Goal: Information Seeking & Learning: Understand process/instructions

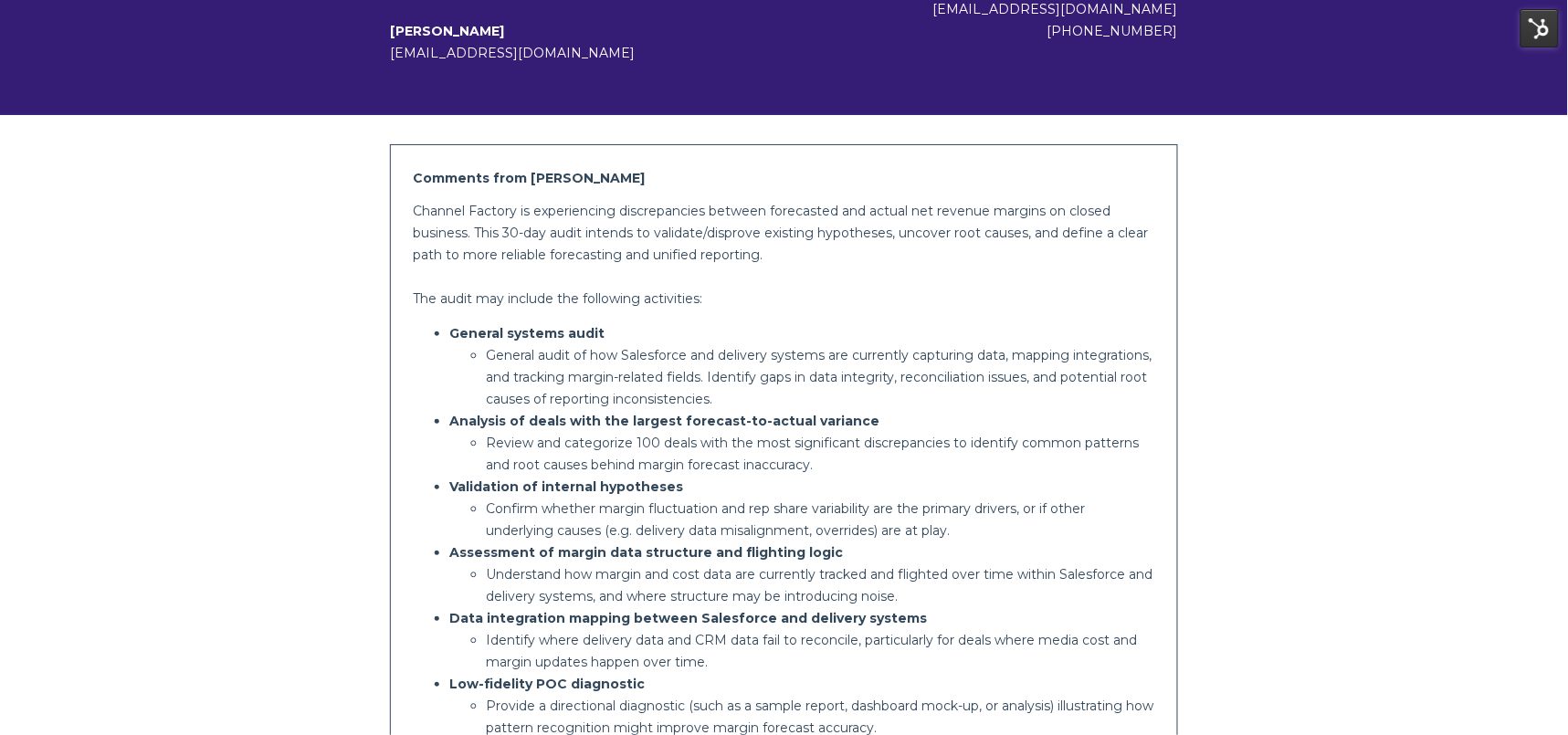
scroll to position [313, 0]
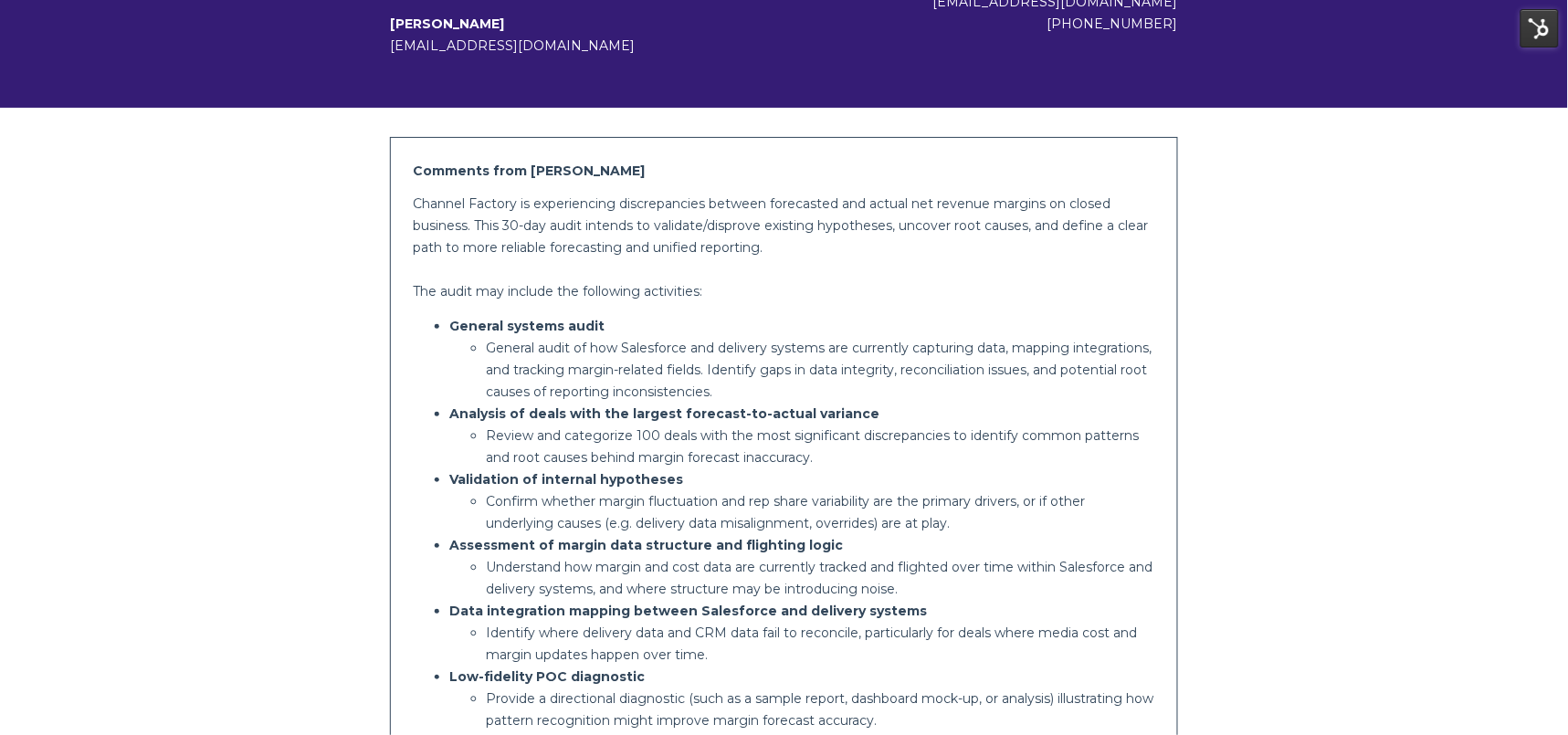
click at [1087, 377] on p "General audit of how Salesforce and delivery systems are currently capturing da…" at bounding box center [820, 370] width 669 height 66
click at [830, 306] on div "Channel Factory is experiencing discrepancies between forecasted and actual net…" at bounding box center [784, 495] width 743 height 605
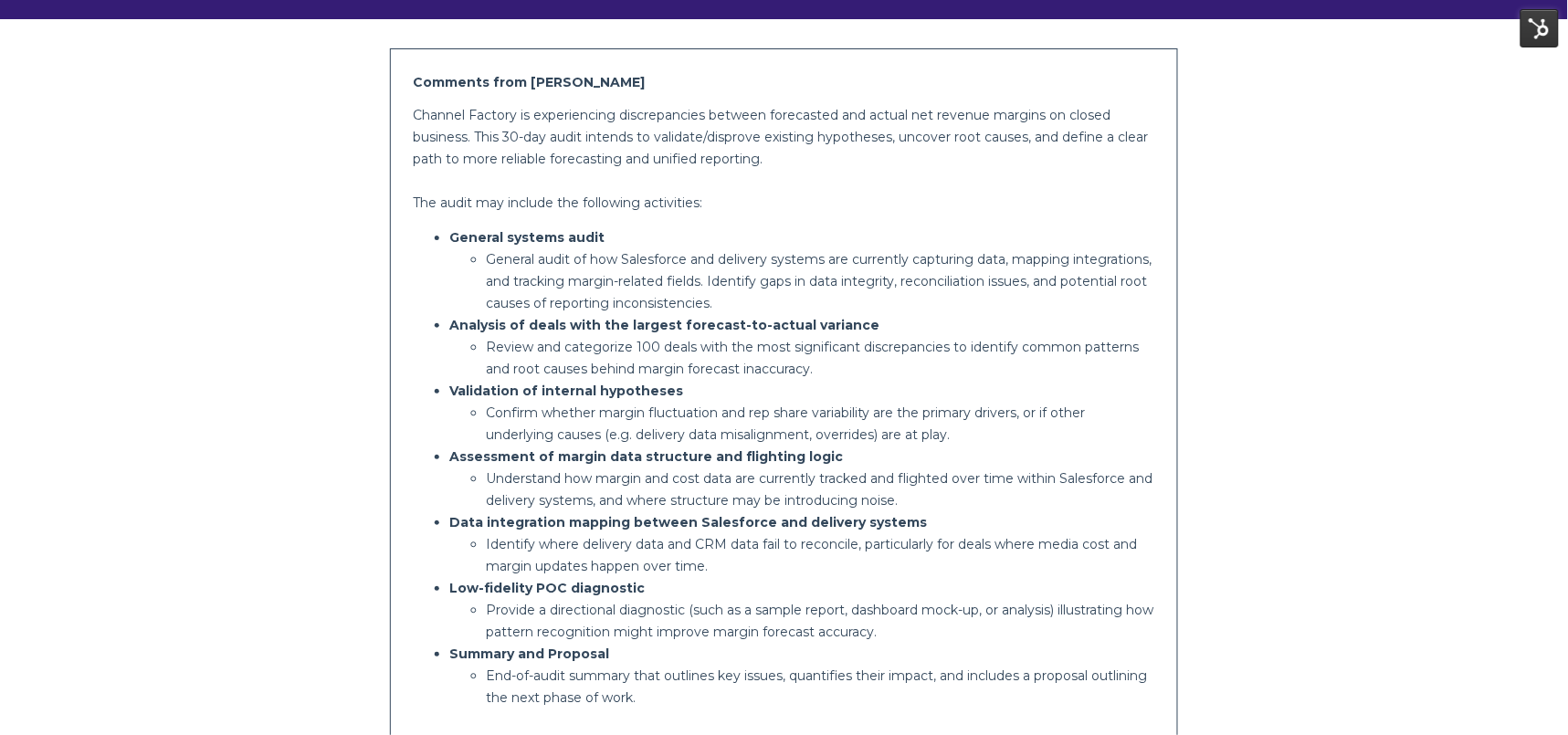
scroll to position [400, 0]
click at [586, 157] on p "Channel Factory is experiencing discrepancies between forecasted and actual net…" at bounding box center [784, 138] width 743 height 66
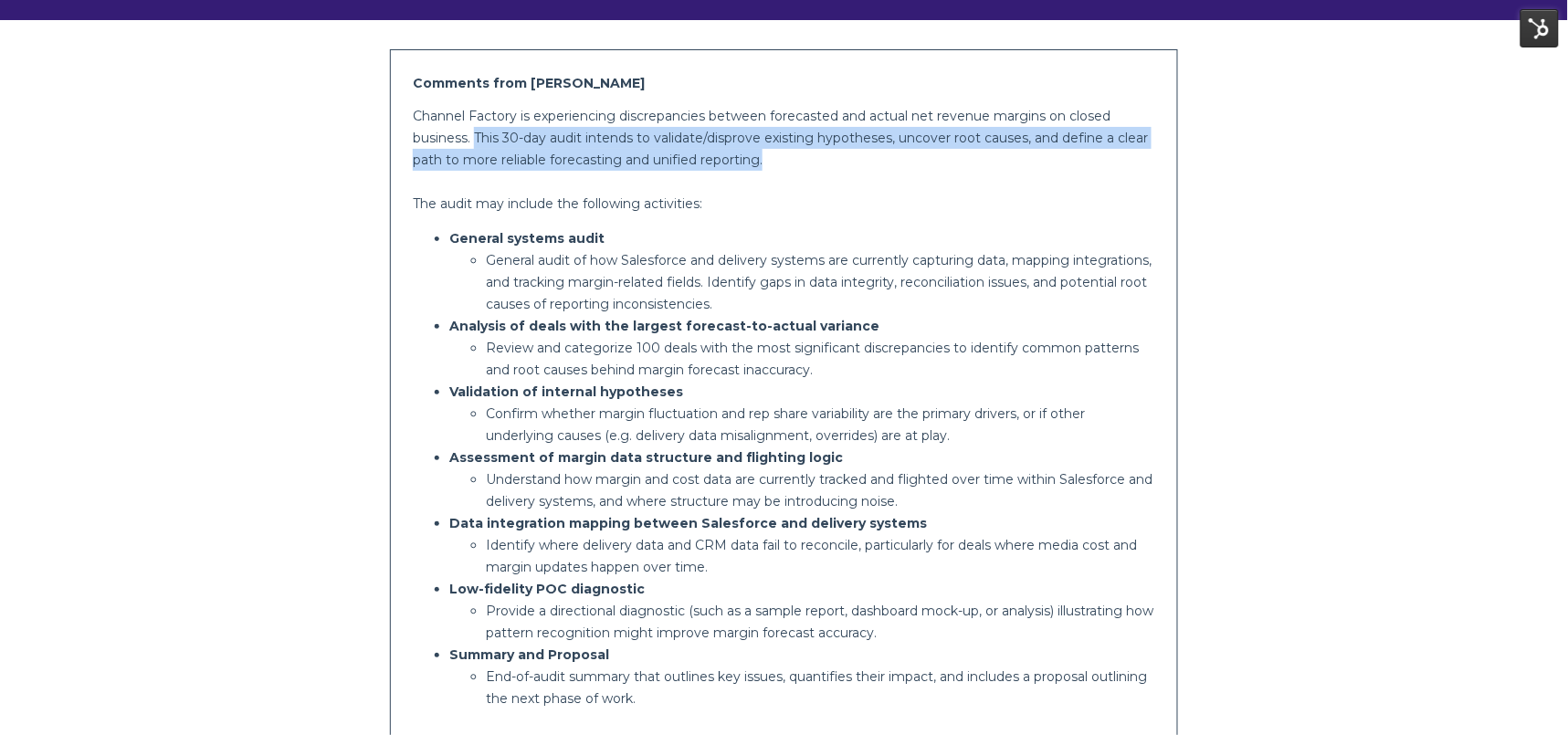
drag, startPoint x: 478, startPoint y: 135, endPoint x: 790, endPoint y: 150, distance: 312.4
click at [790, 150] on p "Channel Factory is experiencing discrepancies between forecasted and actual net…" at bounding box center [784, 138] width 743 height 66
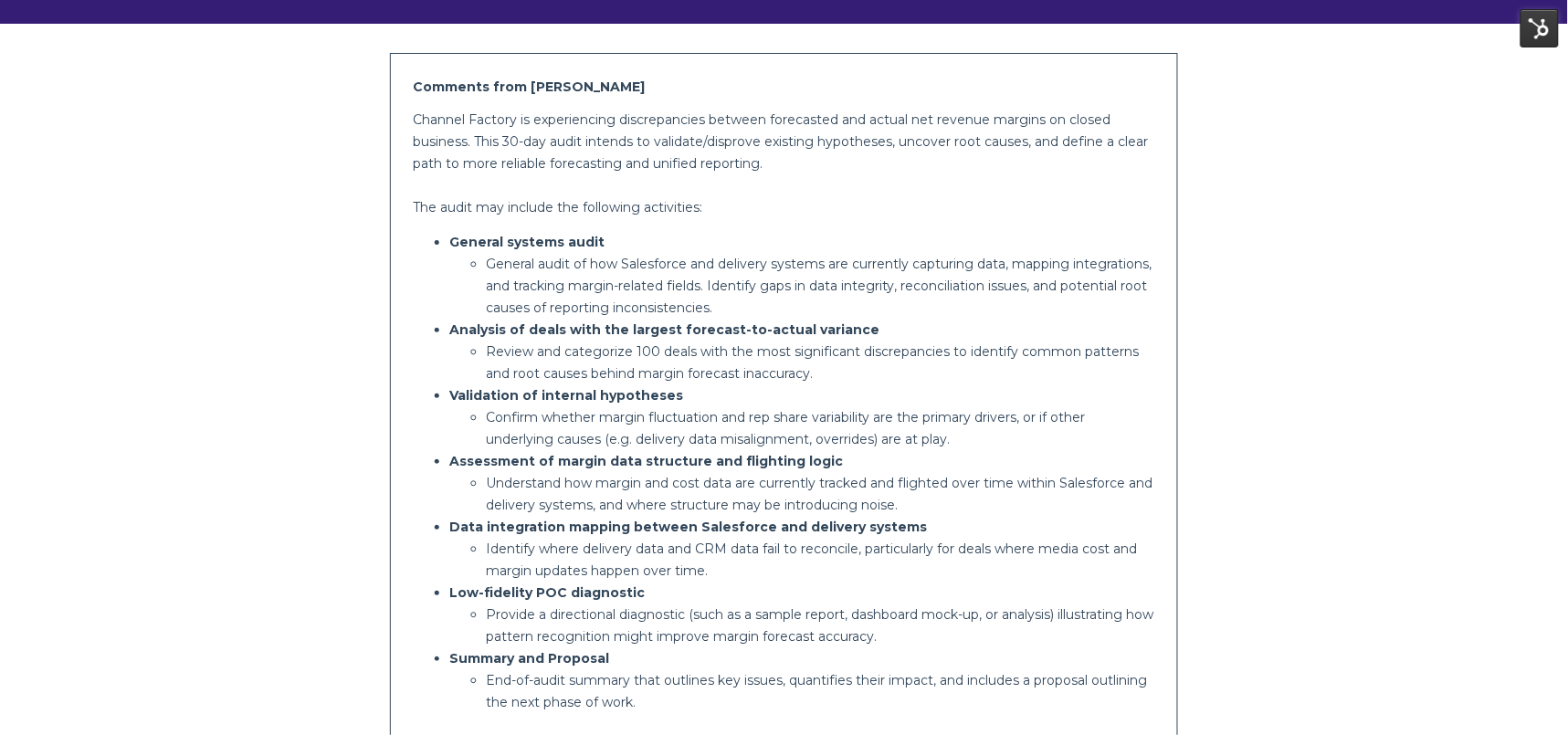
click at [642, 189] on div "Channel Factory is experiencing discrepancies between forecasted and actual net…" at bounding box center [784, 411] width 743 height 605
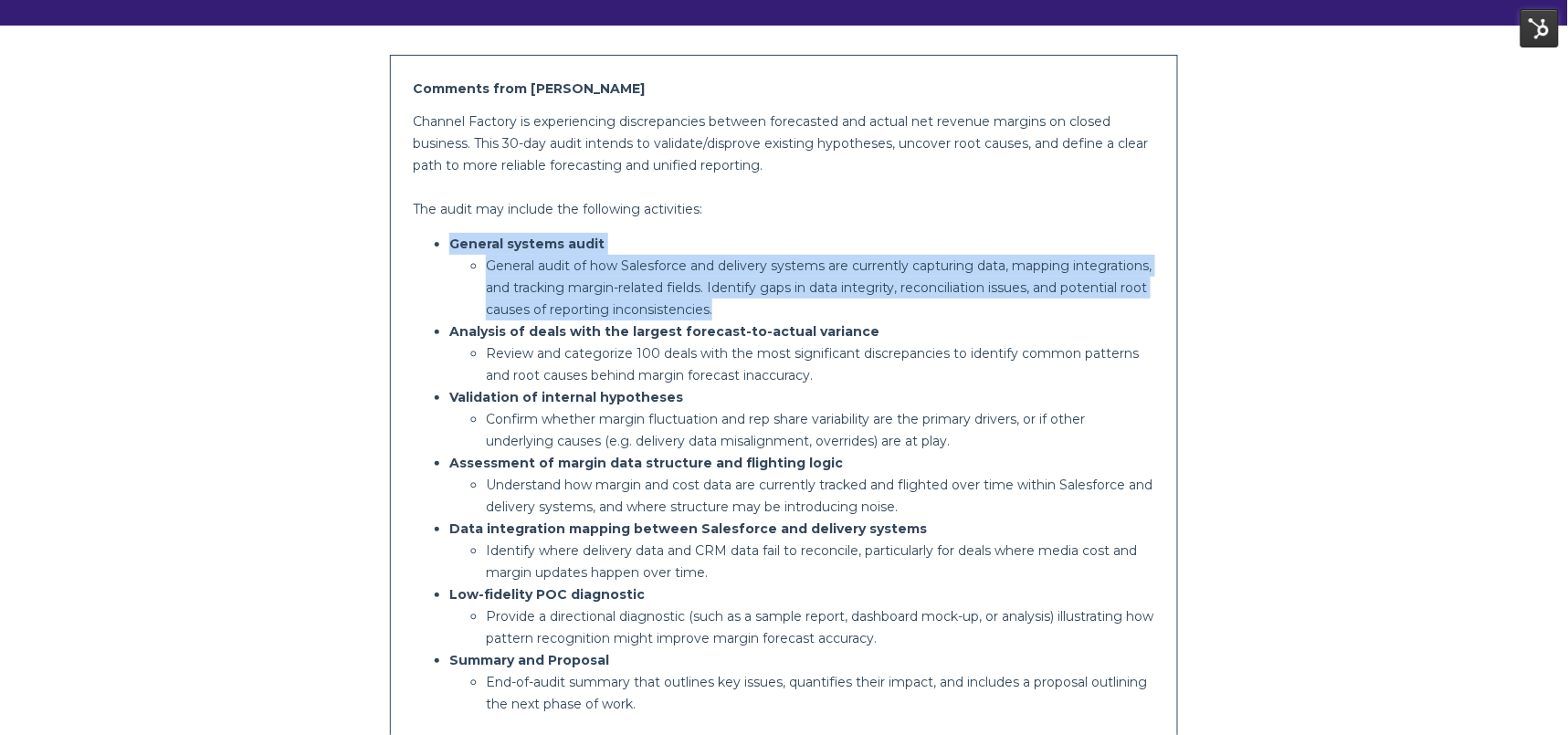
drag, startPoint x: 446, startPoint y: 242, endPoint x: 841, endPoint y: 301, distance: 399.4
click at [839, 300] on ul "General systems audit General audit of how Salesforce and delivery systems are …" at bounding box center [784, 473] width 743 height 482
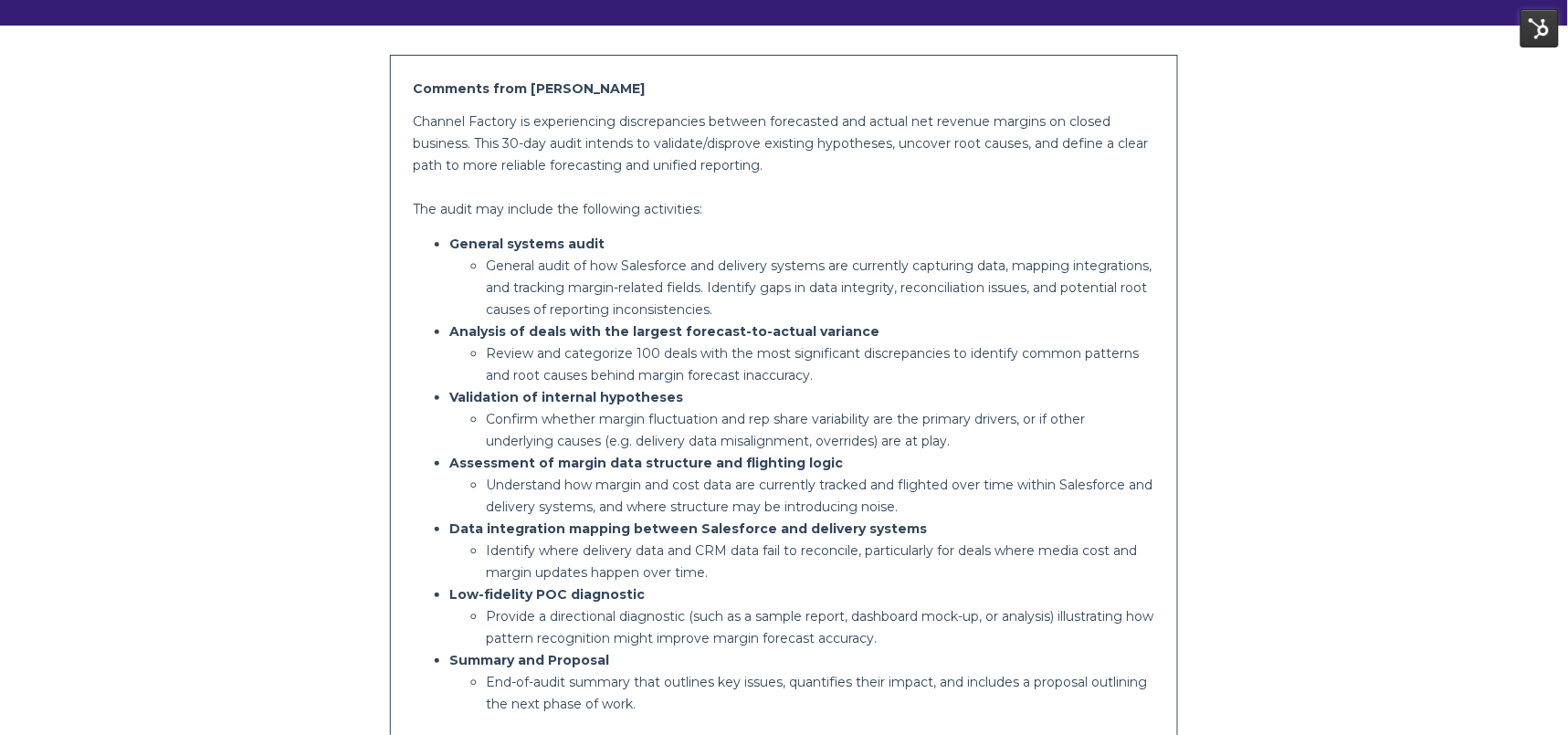
click at [768, 325] on strong "Analysis of deals with the largest forecast-to-actual variance" at bounding box center [664, 331] width 430 height 17
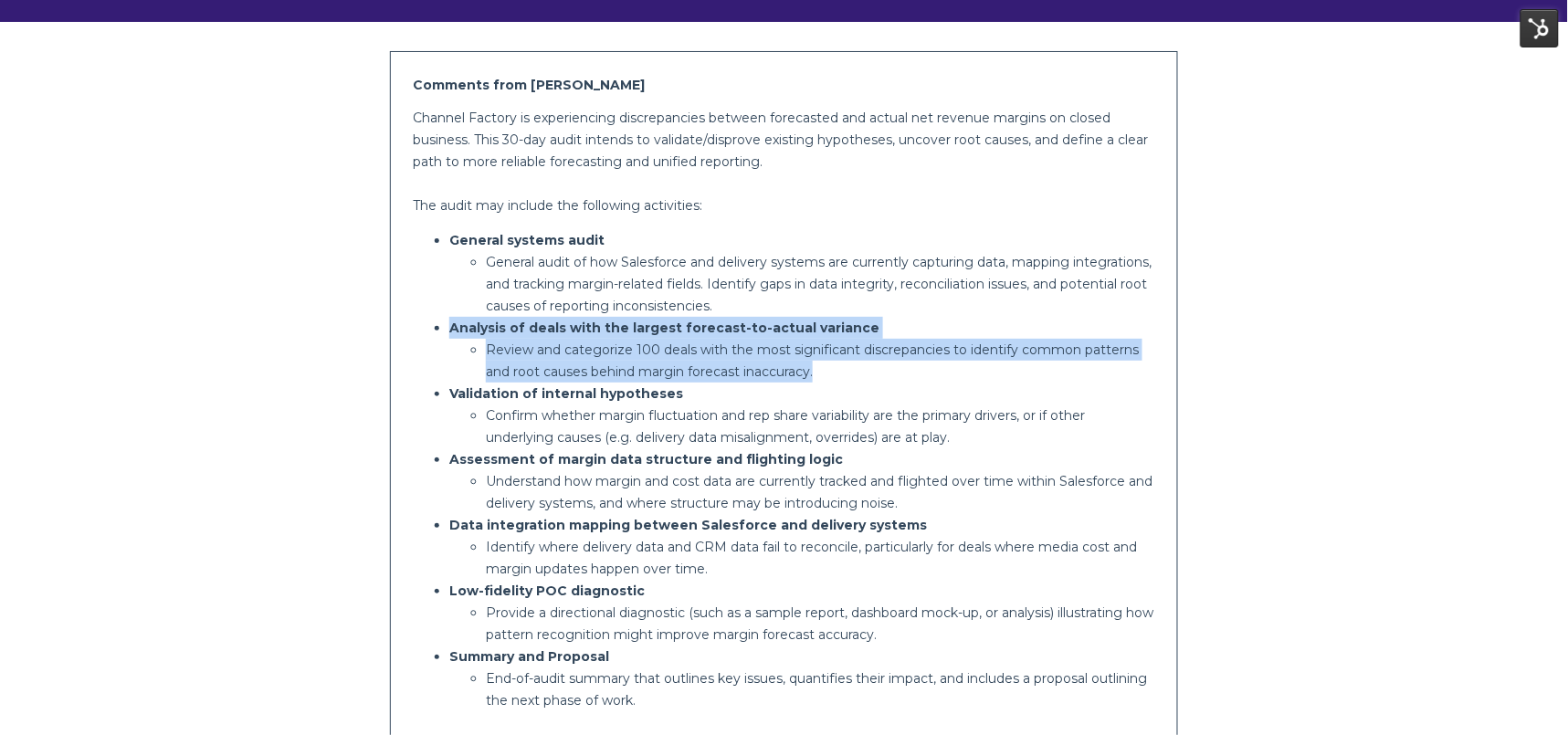
drag, startPoint x: 448, startPoint y: 333, endPoint x: 845, endPoint y: 363, distance: 398.1
click at [845, 363] on li "Analysis of deals with the largest forecast-to-actual variance Review and categ…" at bounding box center [802, 349] width 706 height 66
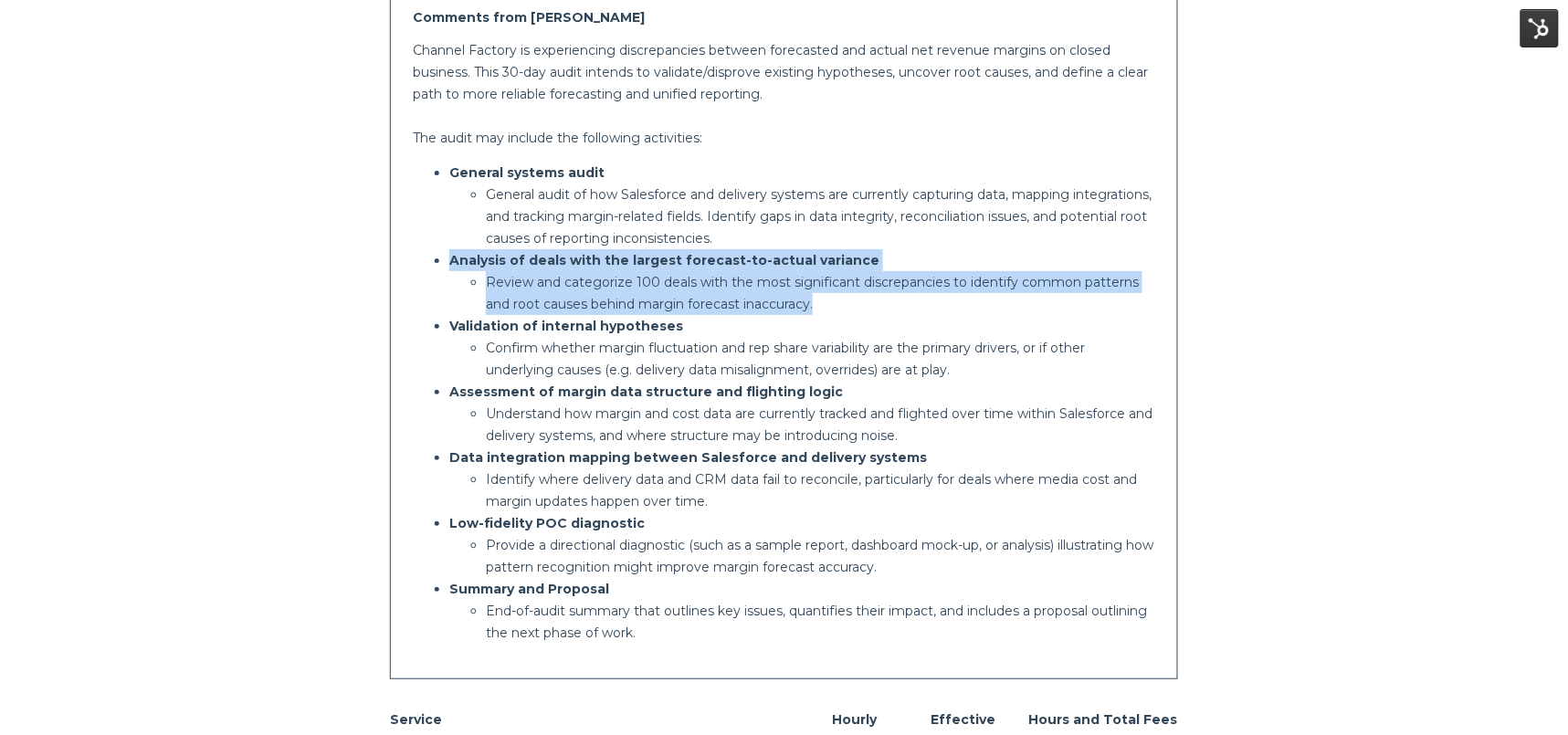
scroll to position [473, 0]
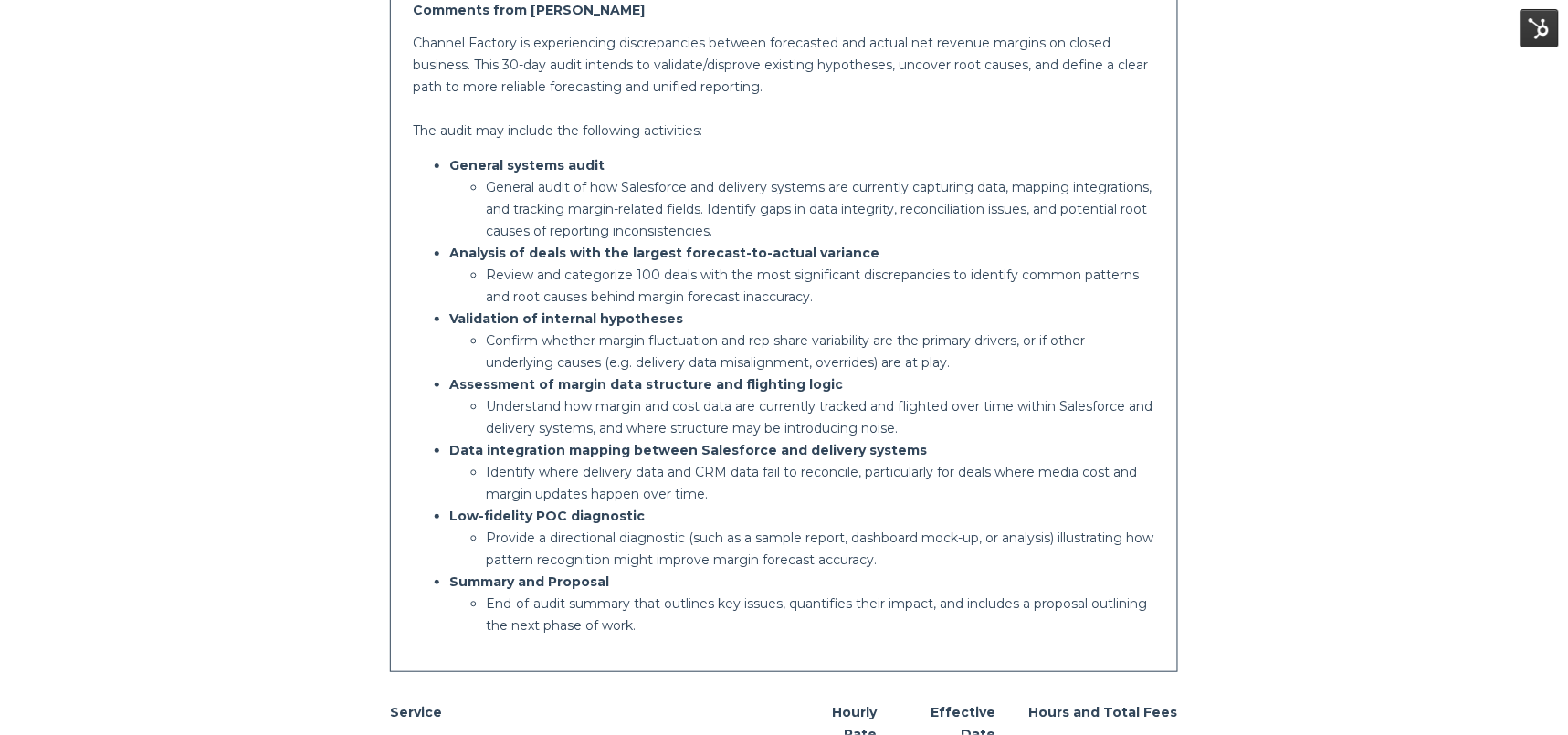
click at [571, 334] on p "Confirm whether margin fluctuation and rep share variability are the primary dr…" at bounding box center [820, 351] width 669 height 44
drag, startPoint x: 470, startPoint y: 324, endPoint x: 678, endPoint y: 336, distance: 208.3
click at [654, 332] on li "Validation of internal hypotheses Confirm whether margin fluctuation and rep sh…" at bounding box center [802, 341] width 706 height 66
click at [682, 336] on p "Confirm whether margin fluctuation and rep share variability are the primary dr…" at bounding box center [820, 351] width 669 height 44
drag, startPoint x: 556, startPoint y: 376, endPoint x: 553, endPoint y: 387, distance: 11.4
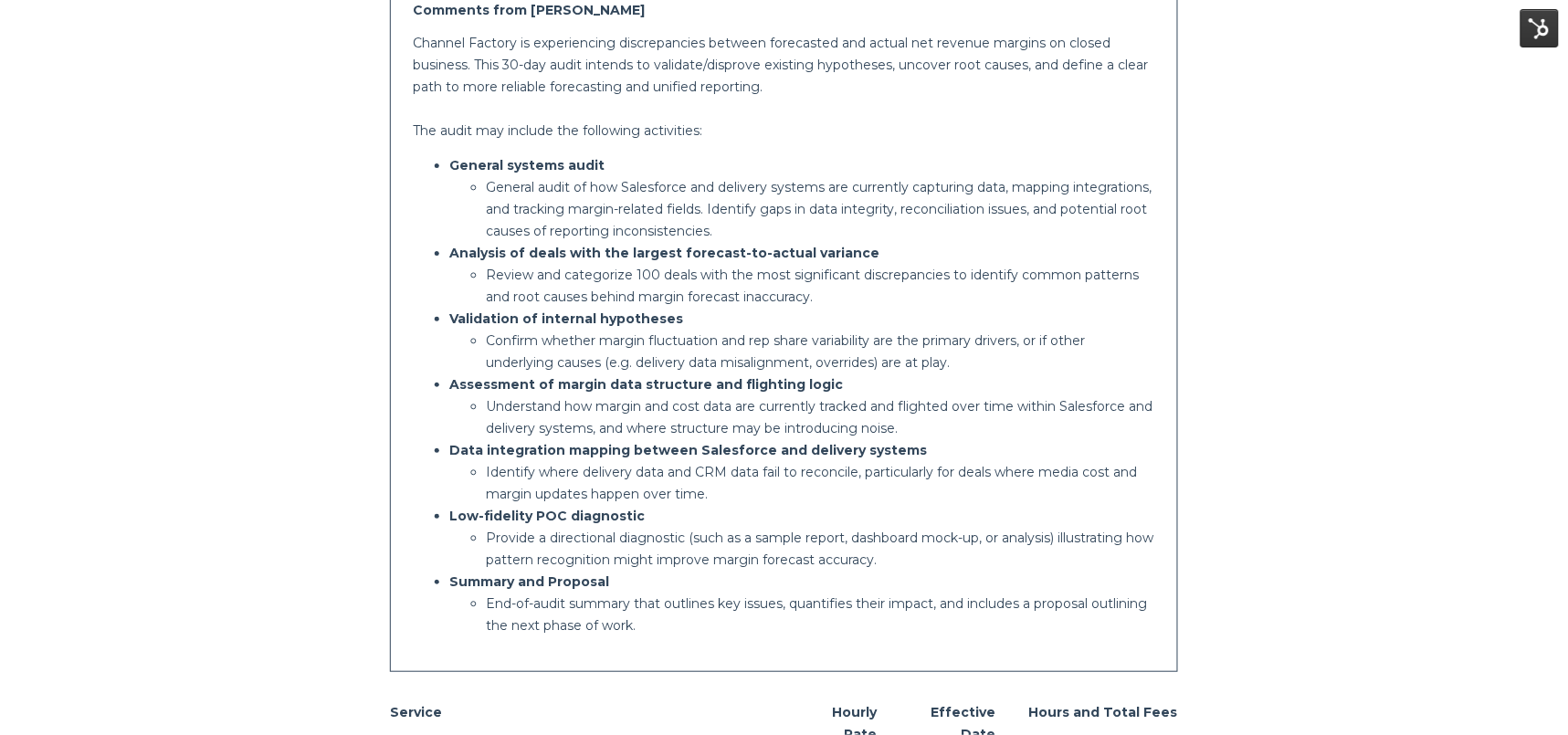
click at [556, 376] on strong "Assessment of margin data structure and flighting logic" at bounding box center [645, 385] width 393 height 17
drag, startPoint x: 475, startPoint y: 378, endPoint x: 766, endPoint y: 391, distance: 291.3
click at [766, 391] on p "Assessment of margin data structure and flighting logic" at bounding box center [802, 384] width 706 height 22
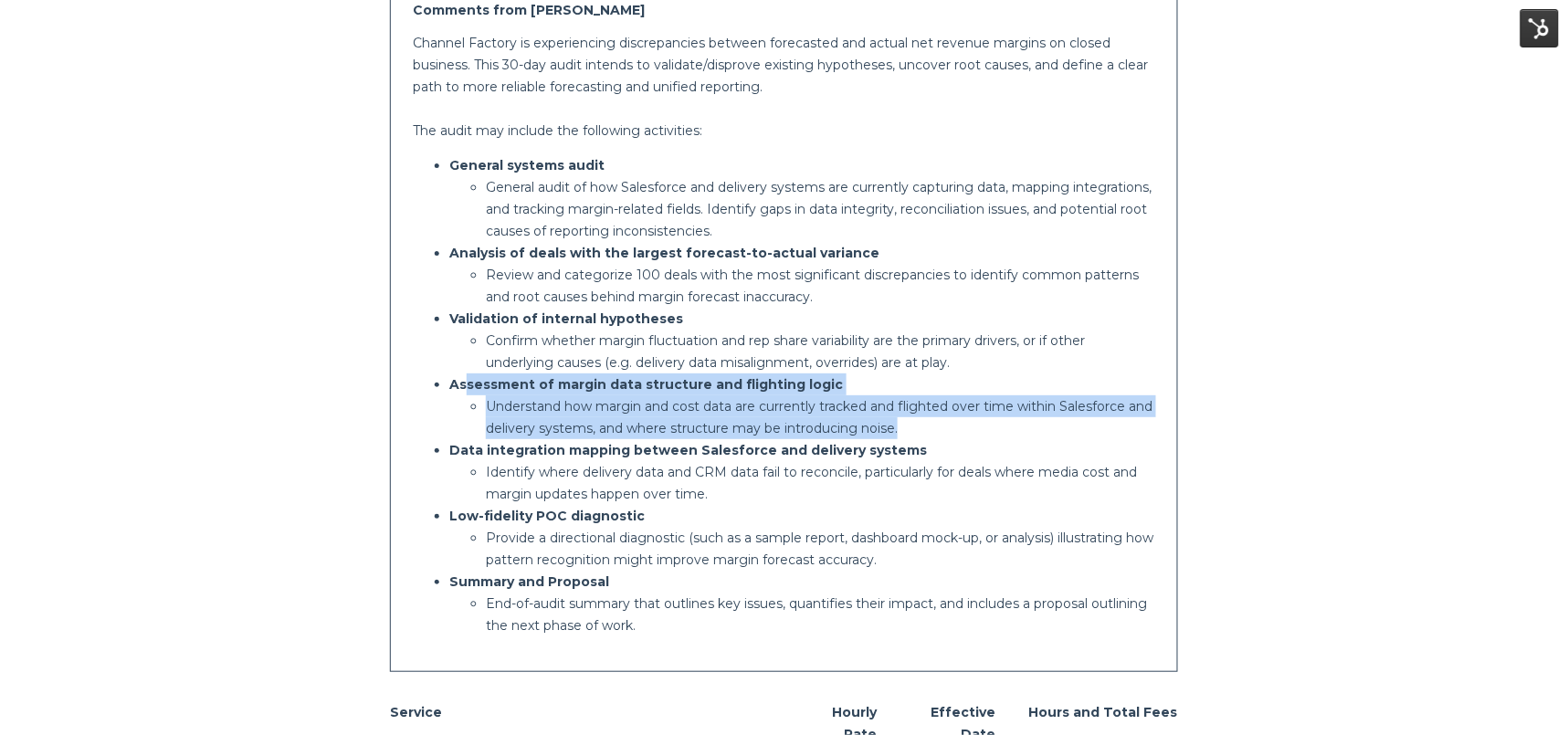
drag, startPoint x: 899, startPoint y: 427, endPoint x: 468, endPoint y: 389, distance: 432.7
click at [468, 389] on li "Assessment of margin data structure and flighting logic Understand how margin a…" at bounding box center [802, 406] width 706 height 66
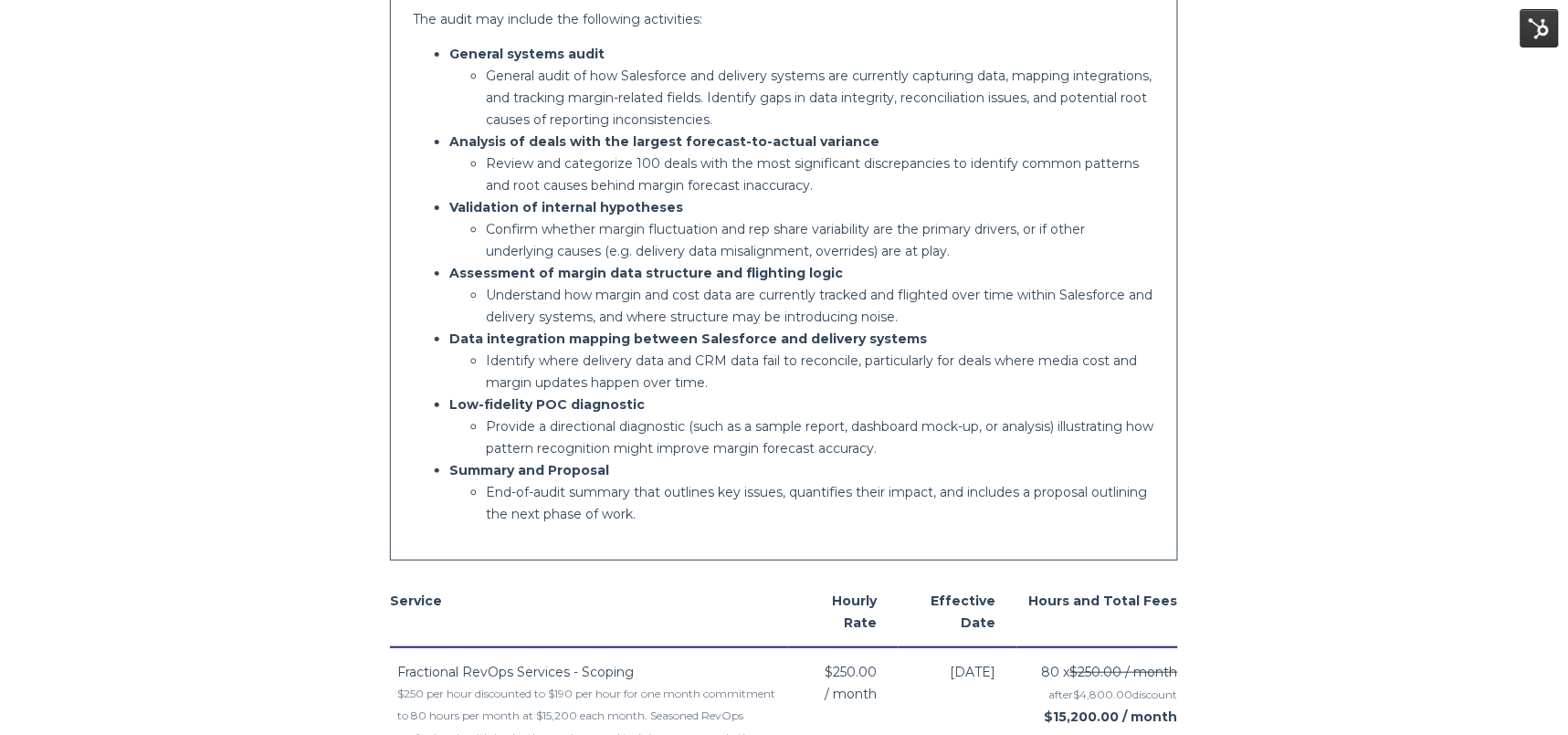
click at [505, 375] on p "Identify where delivery data and CRM data fail to reconcile, particularly for d…" at bounding box center [820, 371] width 669 height 44
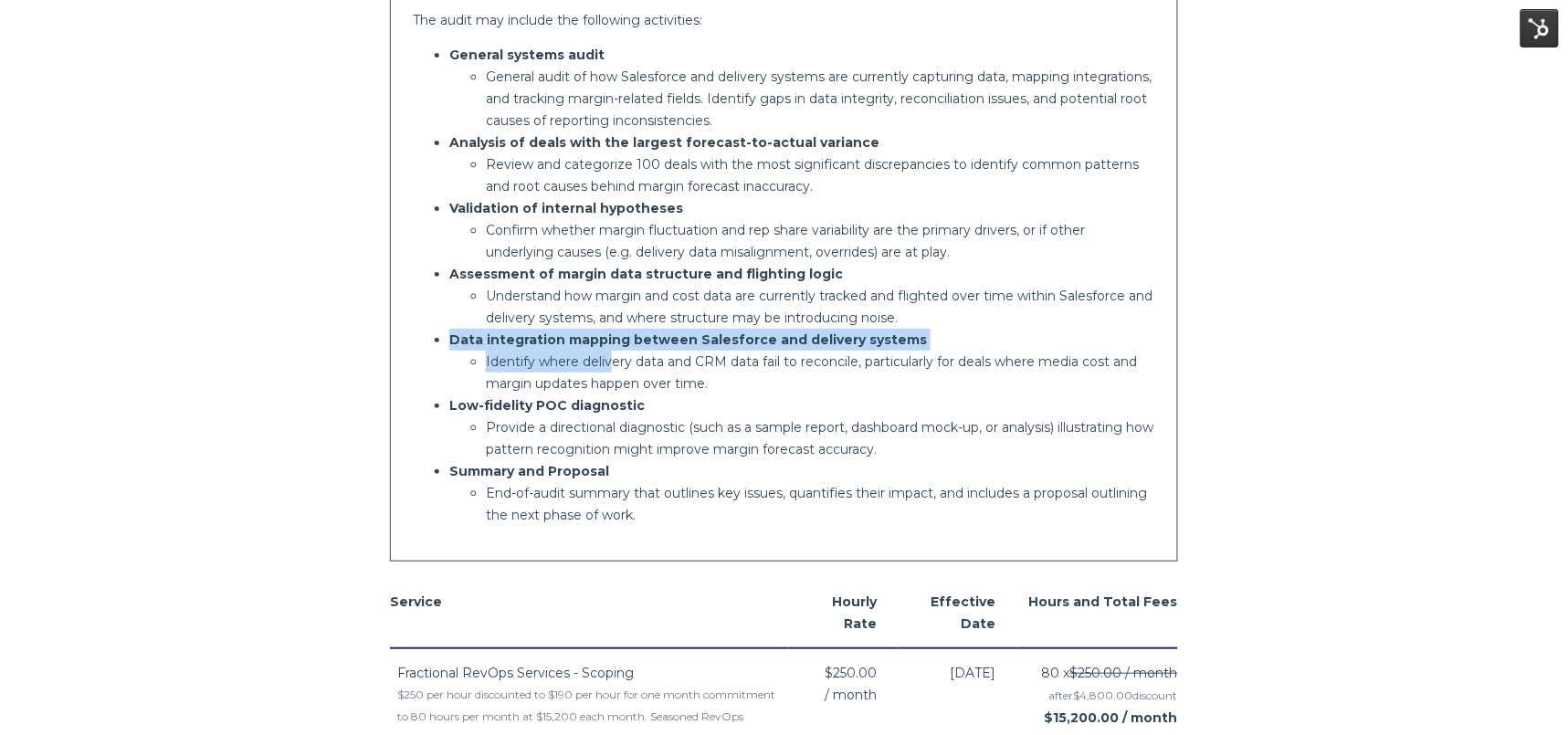
drag, startPoint x: 448, startPoint y: 336, endPoint x: 650, endPoint y: 385, distance: 207.9
click at [613, 358] on ul "General systems audit General audit of how Salesforce and delivery systems are …" at bounding box center [784, 284] width 743 height 482
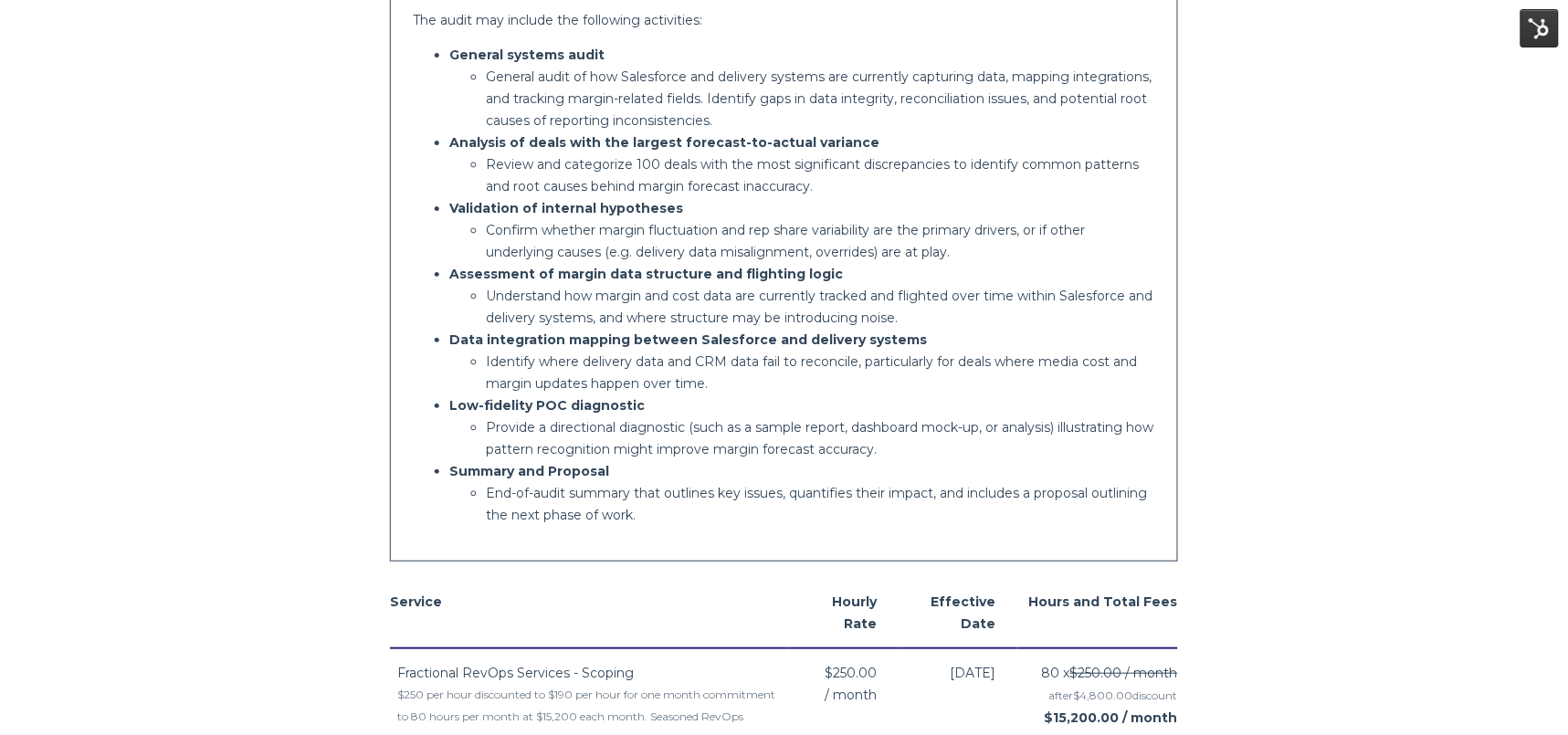
click at [654, 389] on p "Identify where delivery data and CRM data fail to reconcile, particularly for d…" at bounding box center [820, 372] width 669 height 44
drag, startPoint x: 451, startPoint y: 403, endPoint x: 663, endPoint y: 406, distance: 212.0
click at [663, 406] on p "Low-fidelity POC diagnostic" at bounding box center [802, 405] width 706 height 22
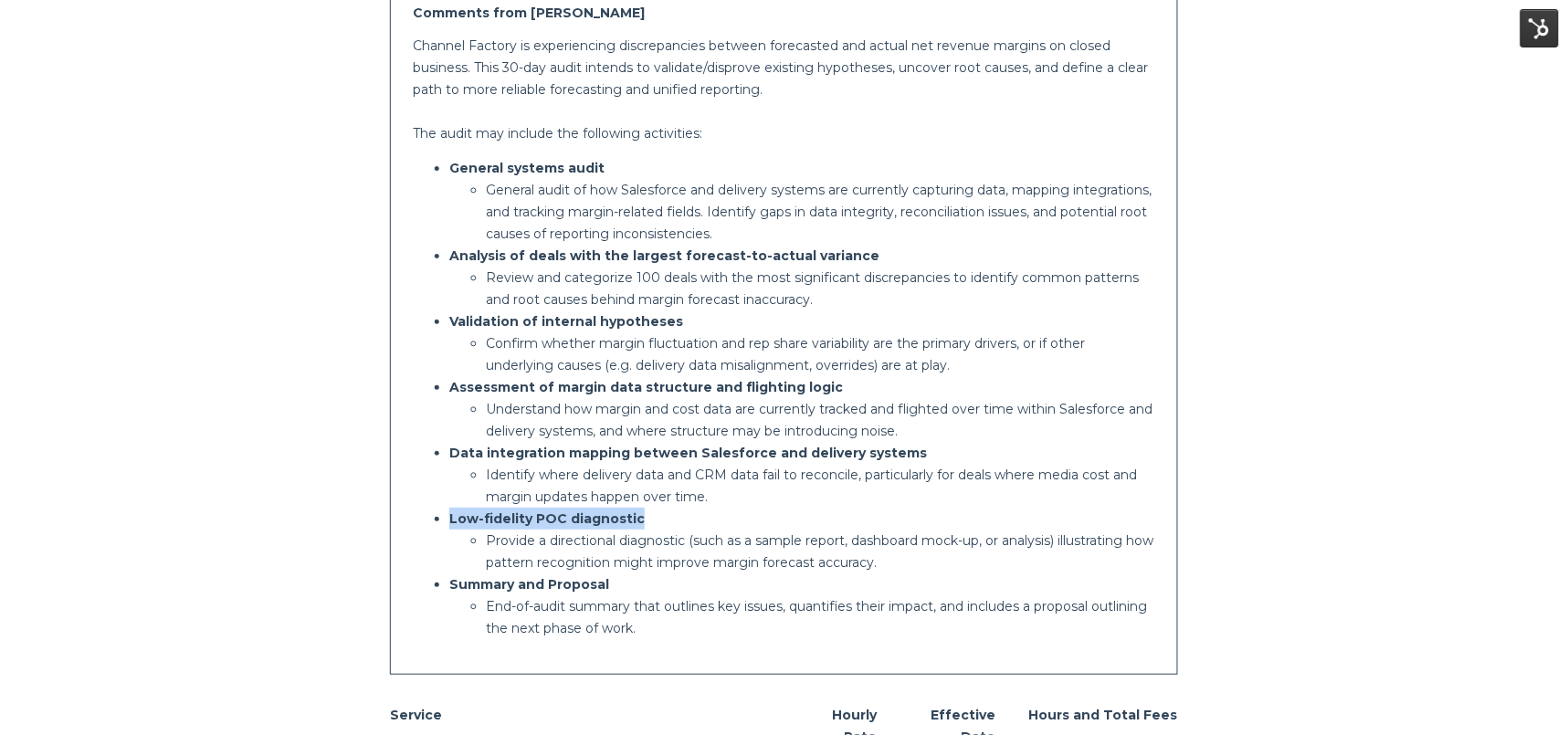
scroll to position [466, 0]
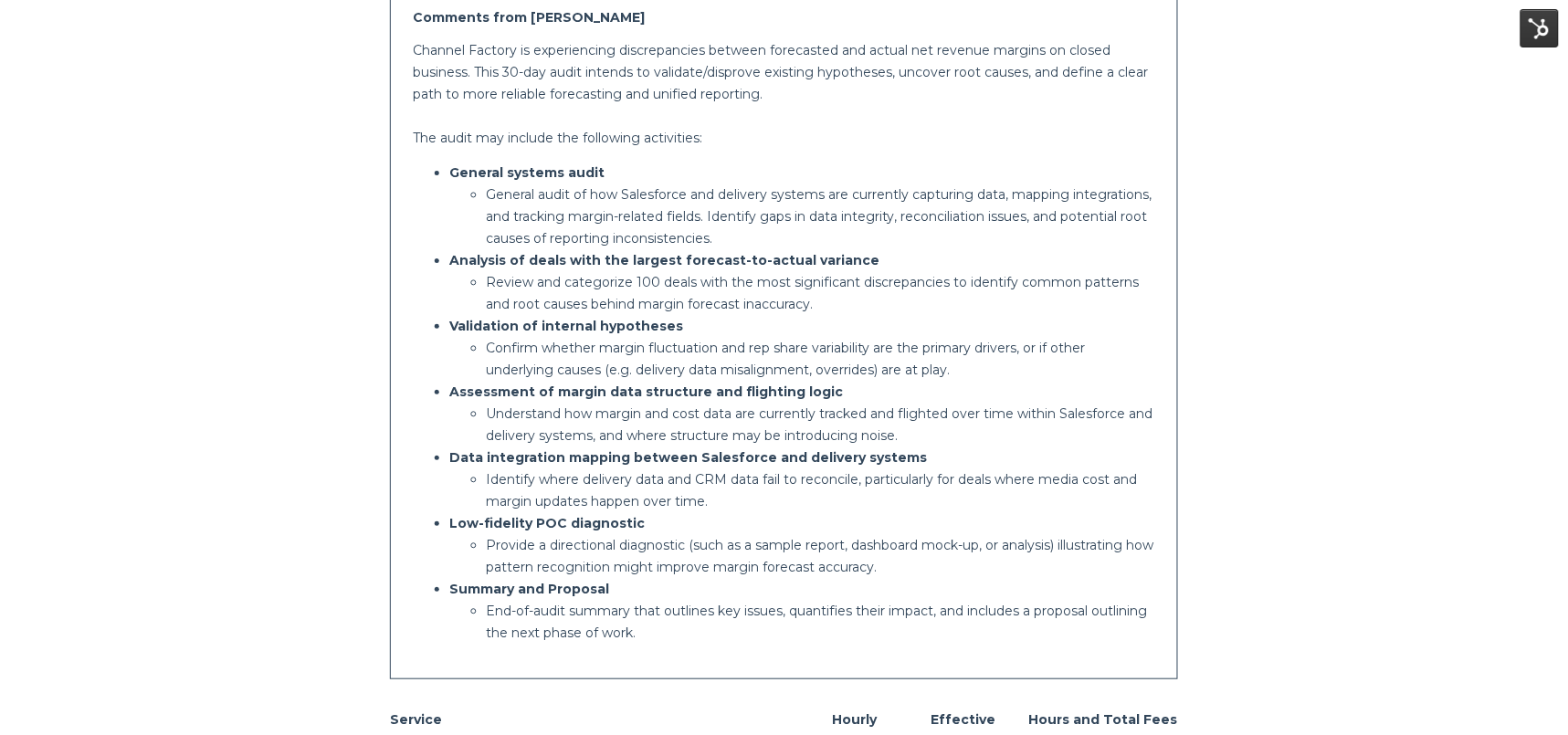
click at [694, 447] on p "Data integration mapping between Salesforce and delivery systems" at bounding box center [802, 456] width 706 height 22
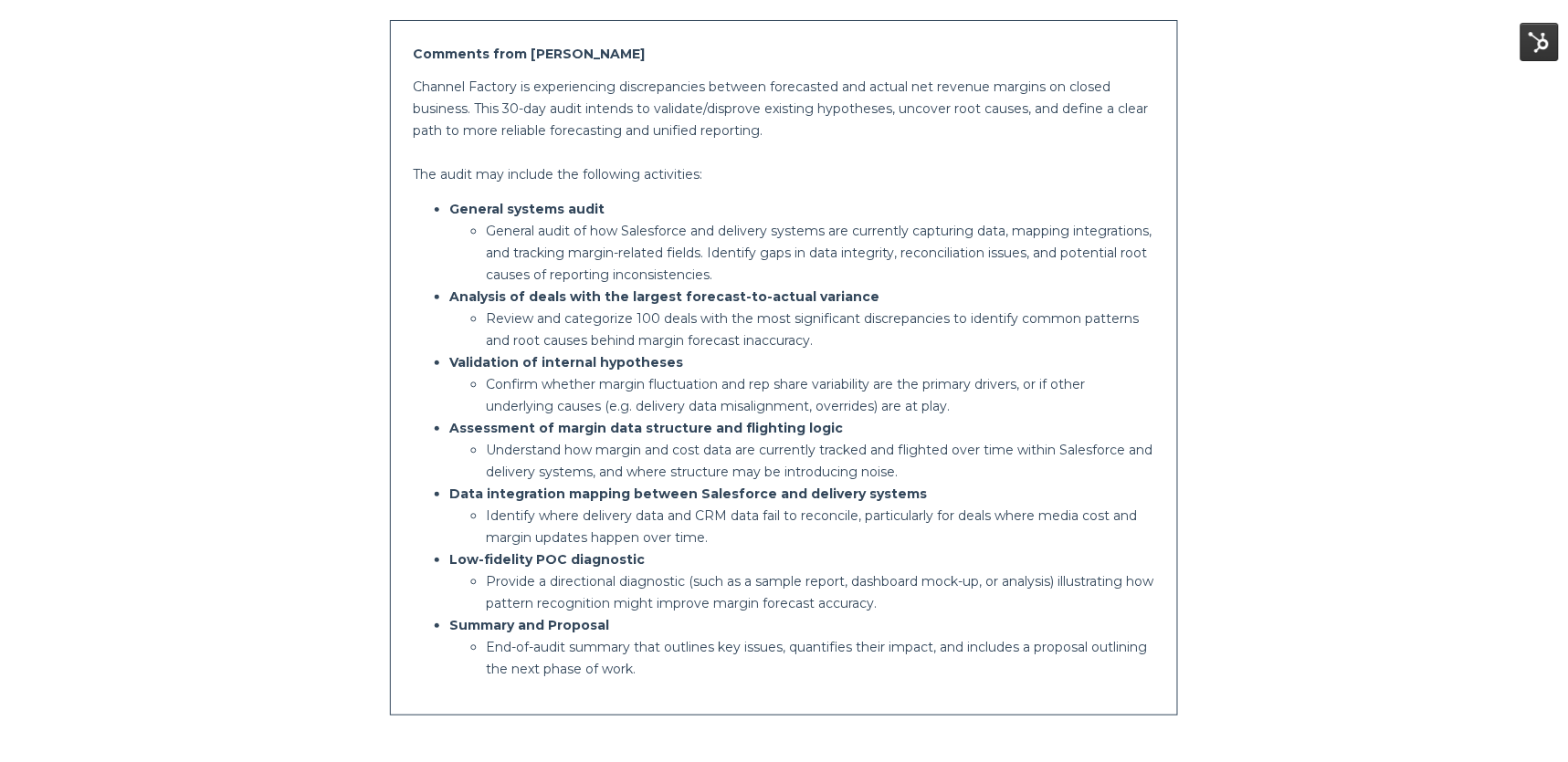
scroll to position [441, 0]
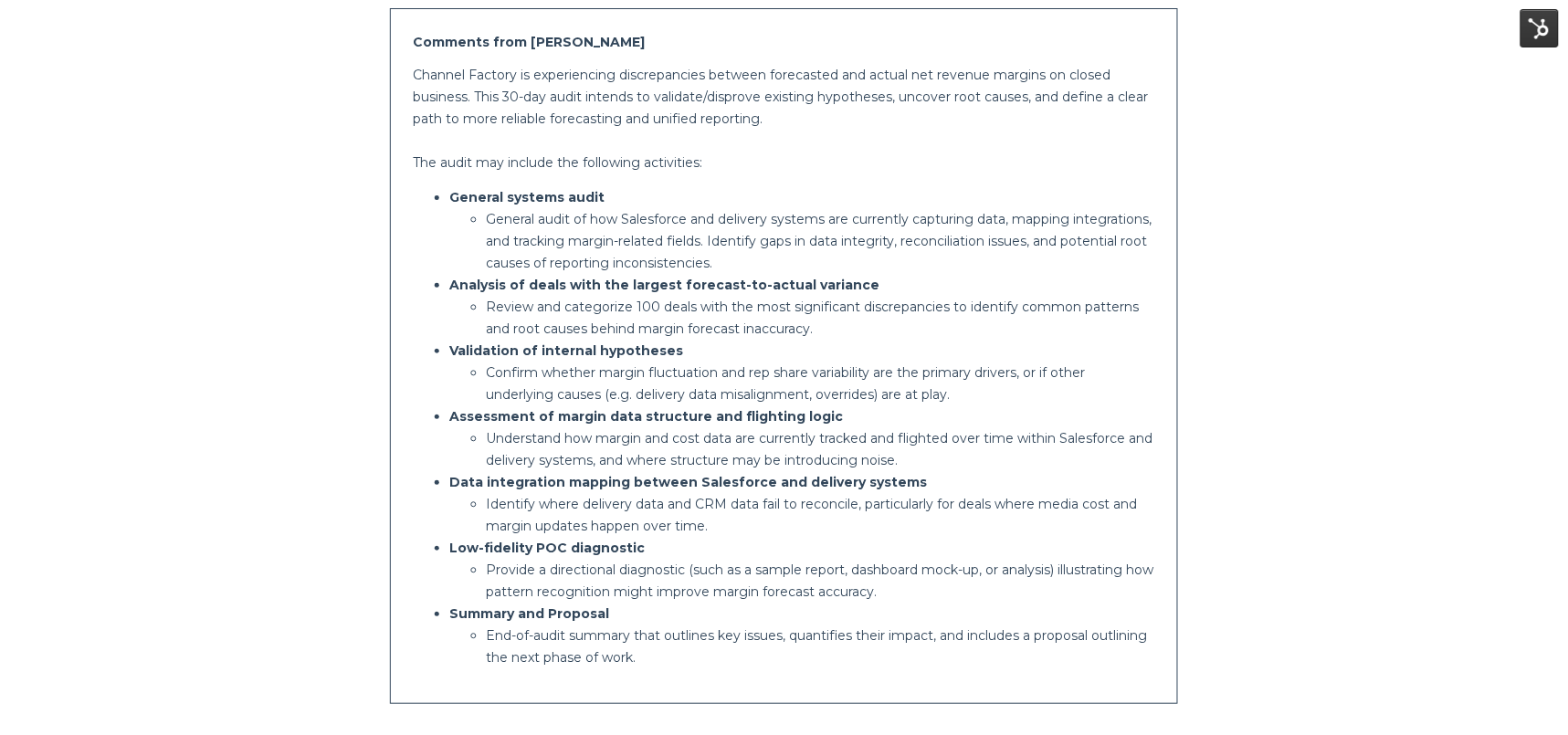
click at [683, 401] on p "Confirm whether margin fluctuation and rep share variability are the primary dr…" at bounding box center [820, 383] width 669 height 44
